Goal: Task Accomplishment & Management: Manage account settings

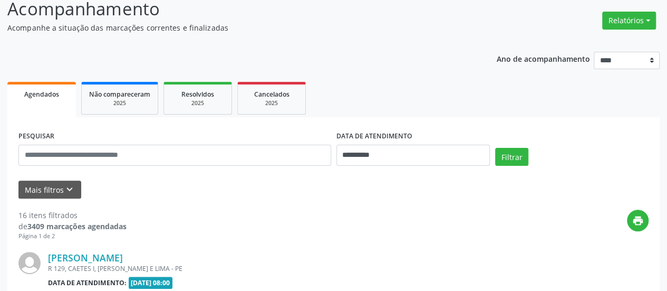
scroll to position [47, 0]
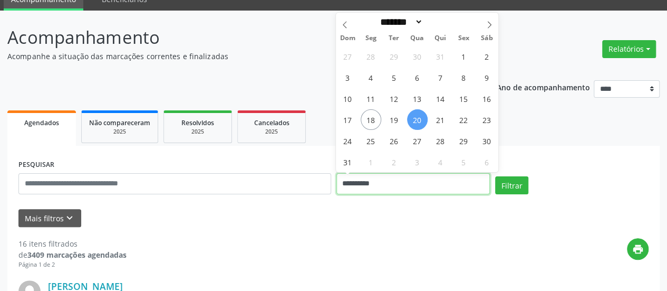
click at [356, 180] on input "**********" at bounding box center [412, 183] width 153 height 21
click at [393, 114] on span "19" at bounding box center [394, 119] width 21 height 21
type input "**********"
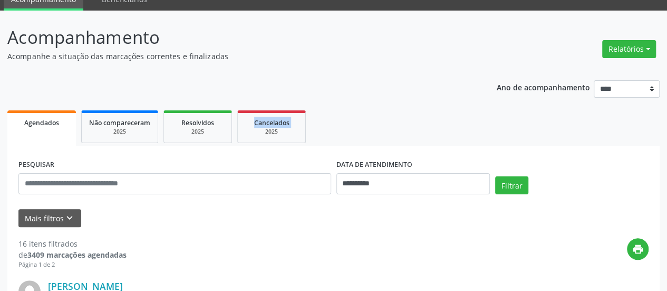
click at [393, 114] on ul "Agendados Não compareceram 2025 Resolvidos 2025 Cancelados 2025" at bounding box center [333, 127] width 652 height 38
click at [506, 183] on button "Filtrar" at bounding box center [511, 185] width 33 height 18
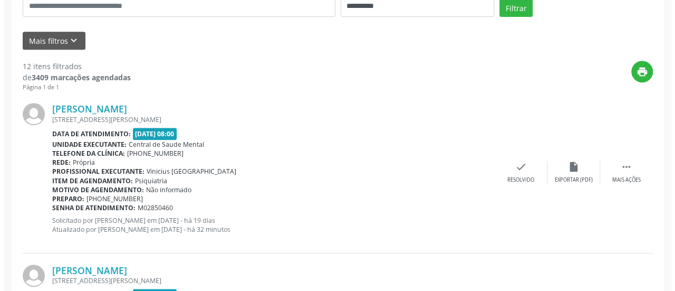
scroll to position [237, 0]
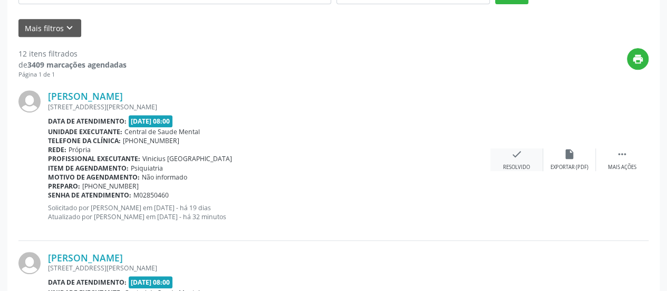
click at [518, 158] on icon "check" at bounding box center [517, 154] width 12 height 12
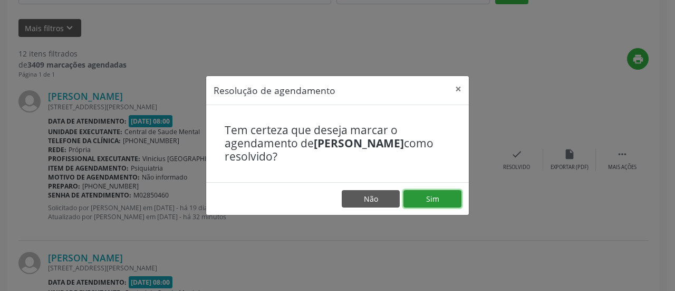
click at [444, 192] on button "Sim" at bounding box center [432, 199] width 58 height 18
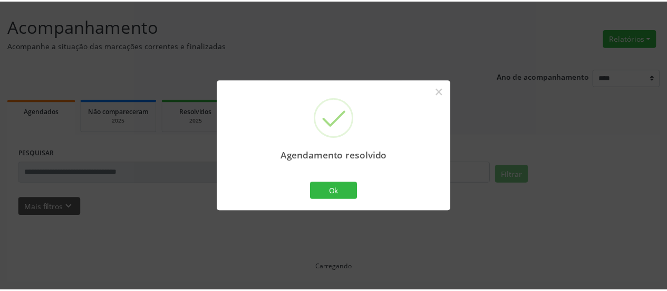
scroll to position [57, 0]
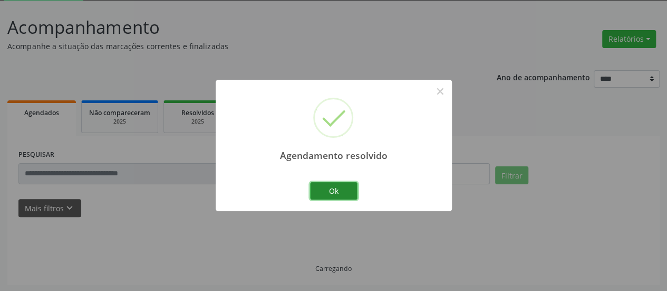
click at [349, 193] on button "Ok" at bounding box center [333, 191] width 47 height 18
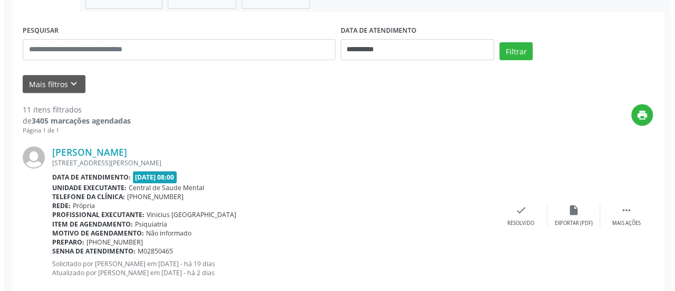
scroll to position [184, 0]
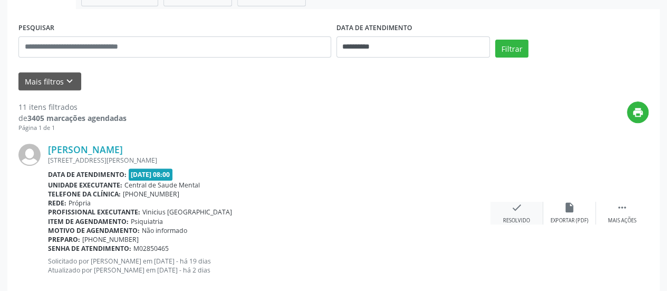
click at [513, 210] on icon "check" at bounding box center [517, 207] width 12 height 12
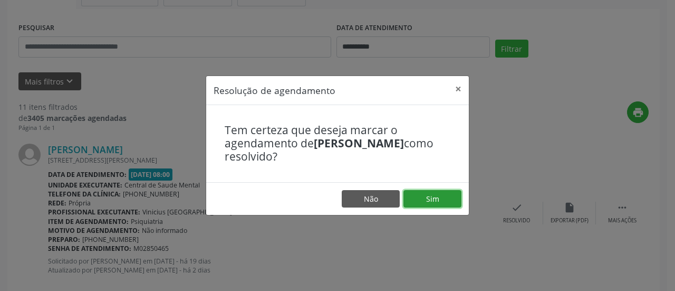
click at [427, 196] on button "Sim" at bounding box center [432, 199] width 58 height 18
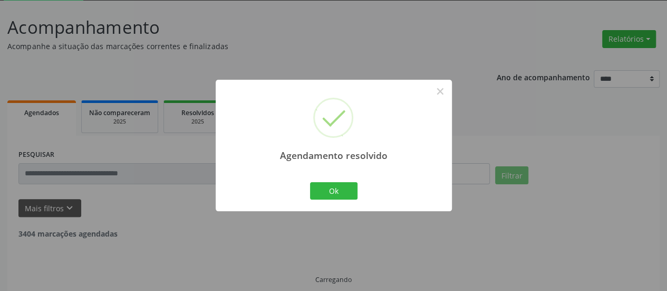
scroll to position [69, 0]
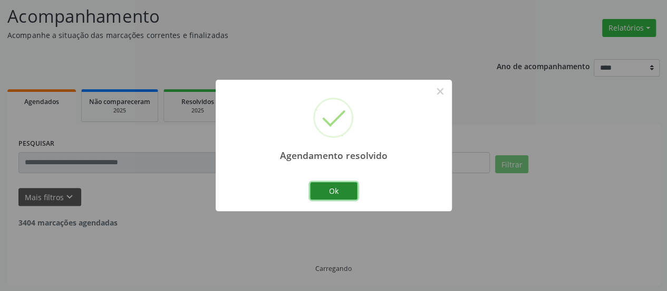
click at [325, 189] on button "Ok" at bounding box center [333, 191] width 47 height 18
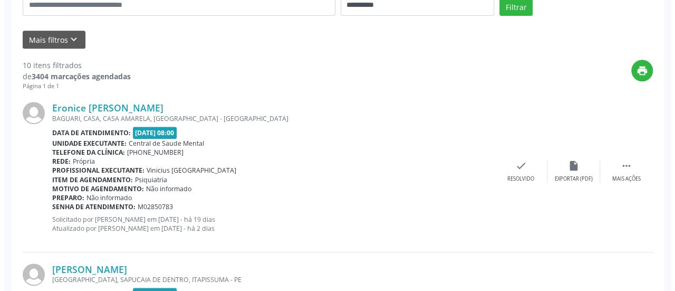
scroll to position [237, 0]
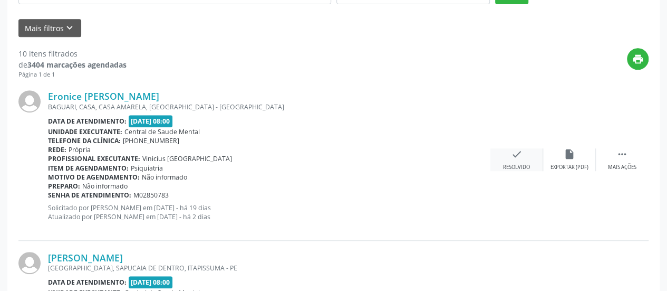
click at [519, 154] on icon "check" at bounding box center [517, 154] width 12 height 12
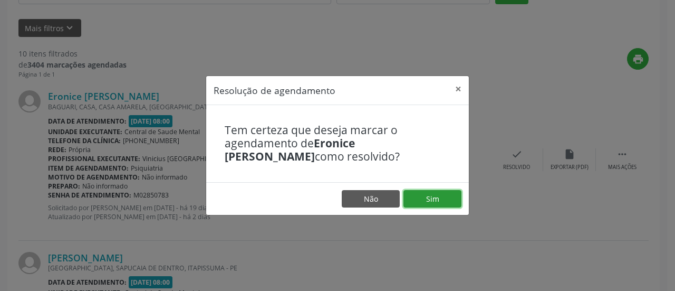
click at [440, 194] on button "Sim" at bounding box center [432, 199] width 58 height 18
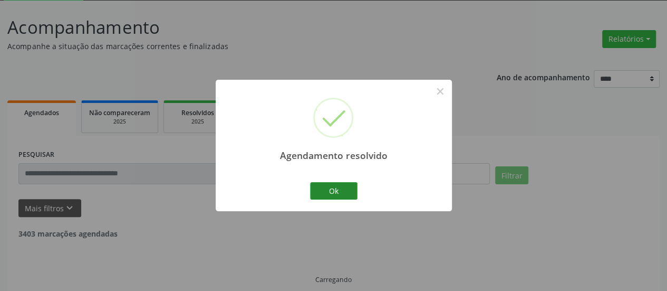
scroll to position [69, 0]
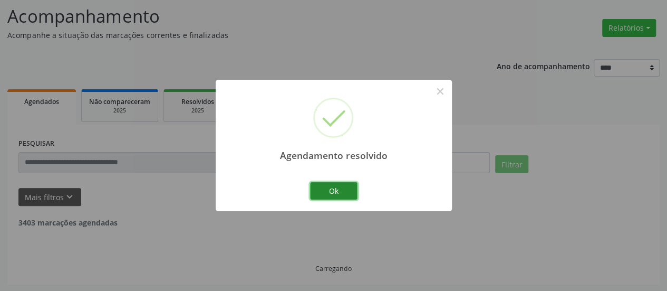
click at [324, 195] on button "Ok" at bounding box center [333, 191] width 47 height 18
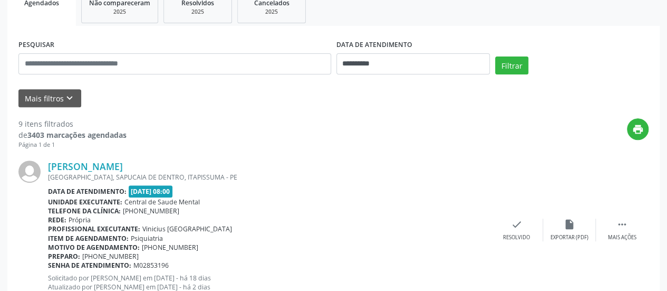
scroll to position [174, 0]
